Goal: Transaction & Acquisition: Purchase product/service

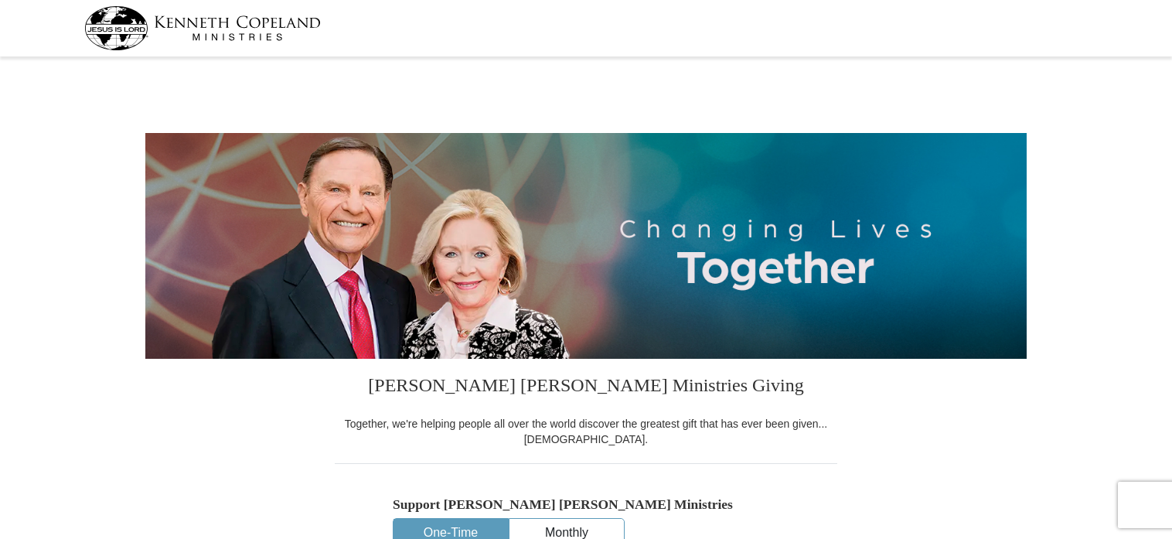
select select "CA"
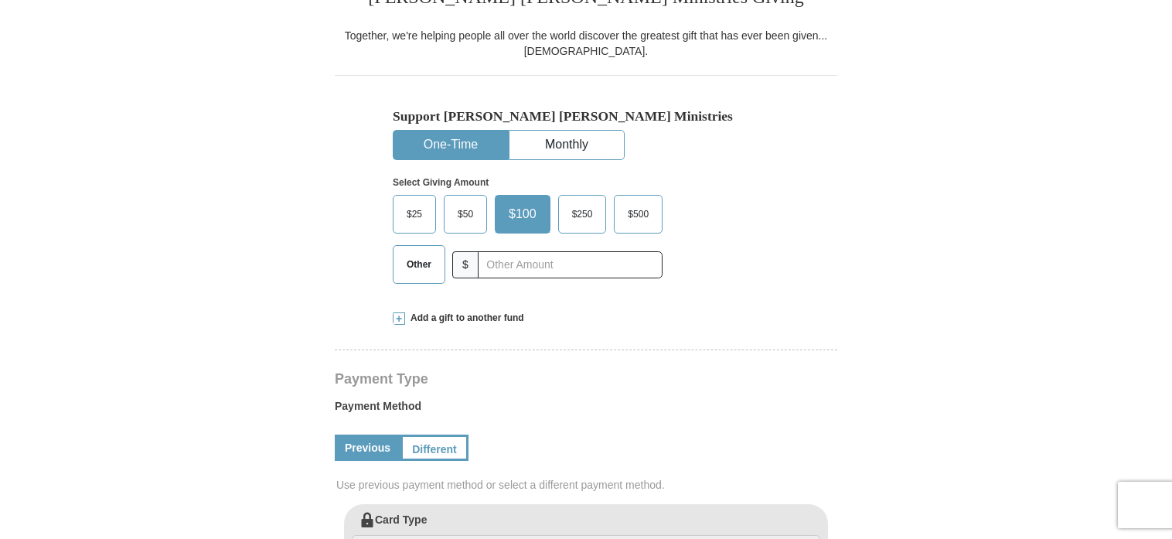
scroll to position [412, 0]
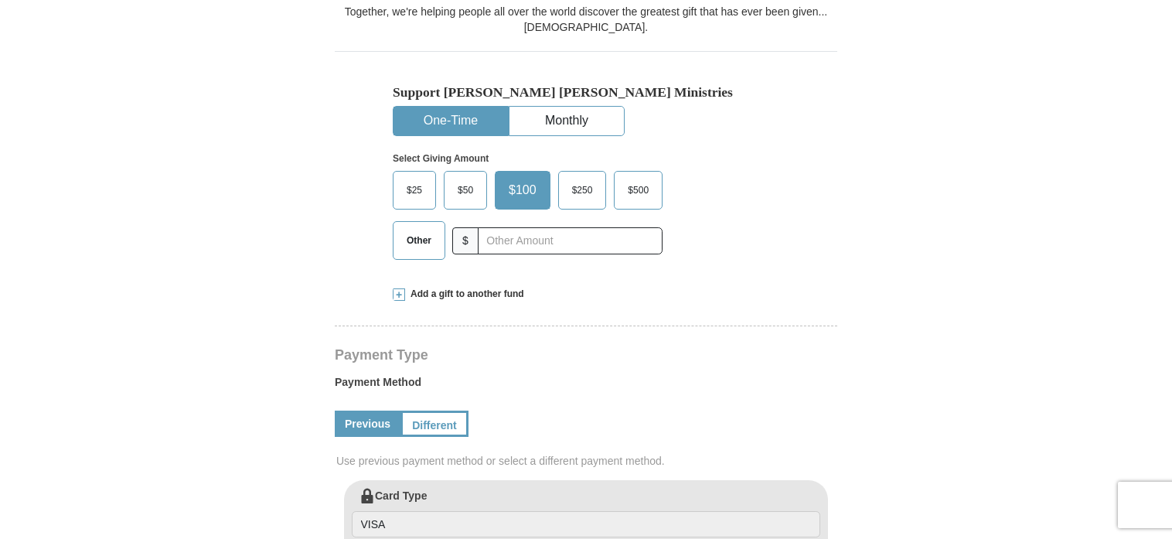
click at [405, 176] on label "$25" at bounding box center [415, 190] width 42 height 37
click at [0, 0] on input "$25" at bounding box center [0, 0] width 0 height 0
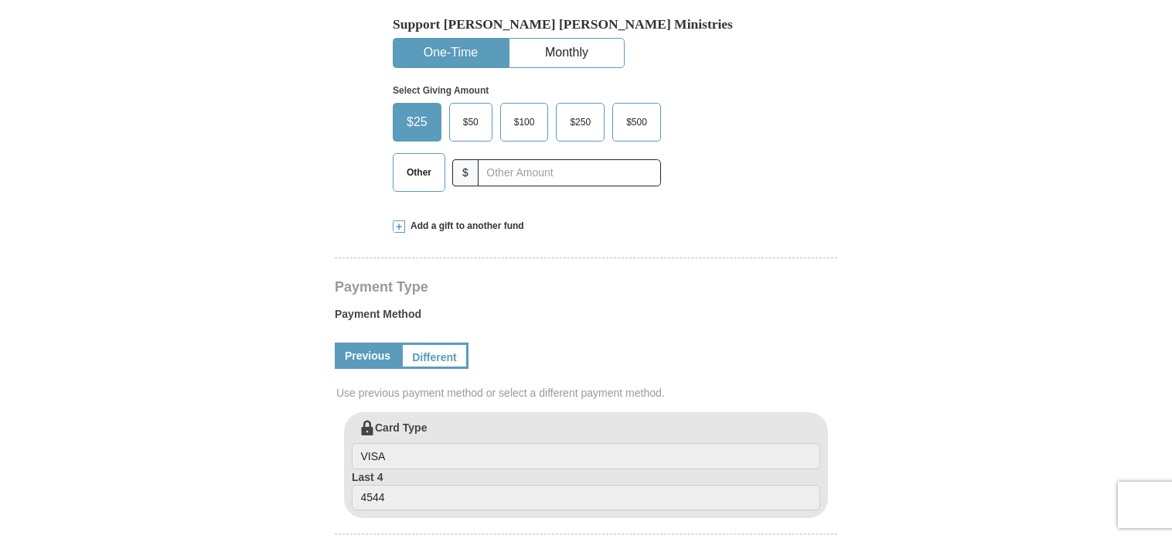
scroll to position [490, 0]
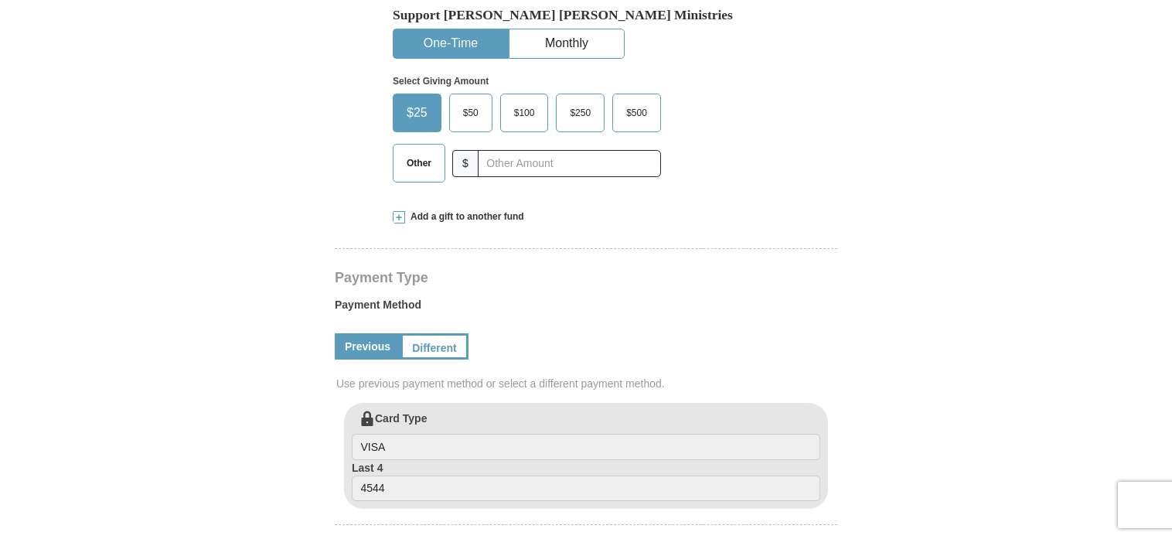
click at [418, 156] on span "Other" at bounding box center [419, 163] width 40 height 23
click at [0, 0] on input "Other" at bounding box center [0, 0] width 0 height 0
click at [394, 211] on span at bounding box center [399, 217] width 12 height 12
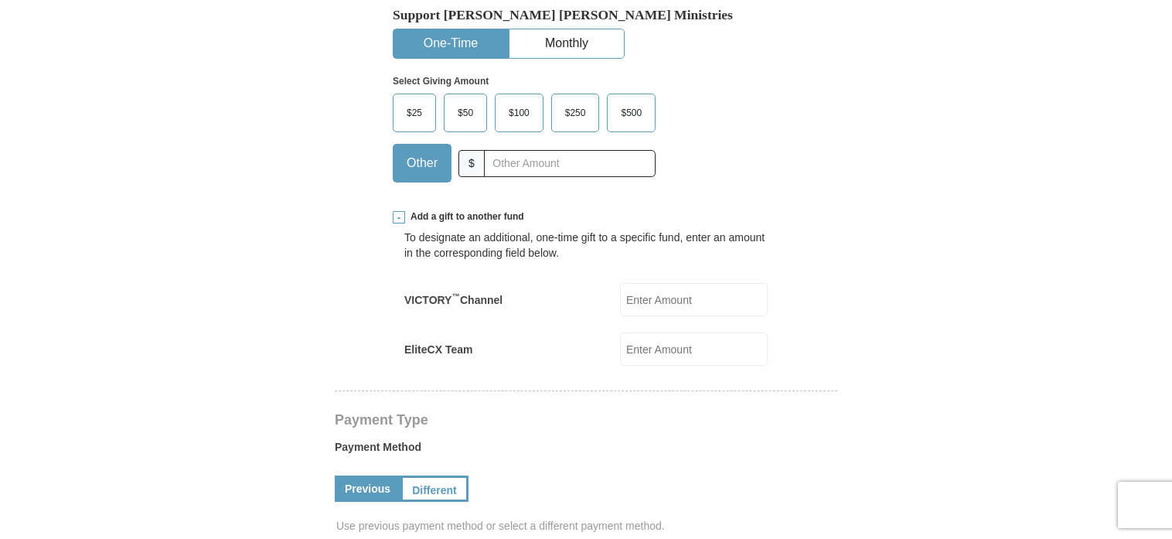
click at [648, 299] on input "VICTORY ™ Channel" at bounding box center [694, 299] width 148 height 33
type input "25.00"
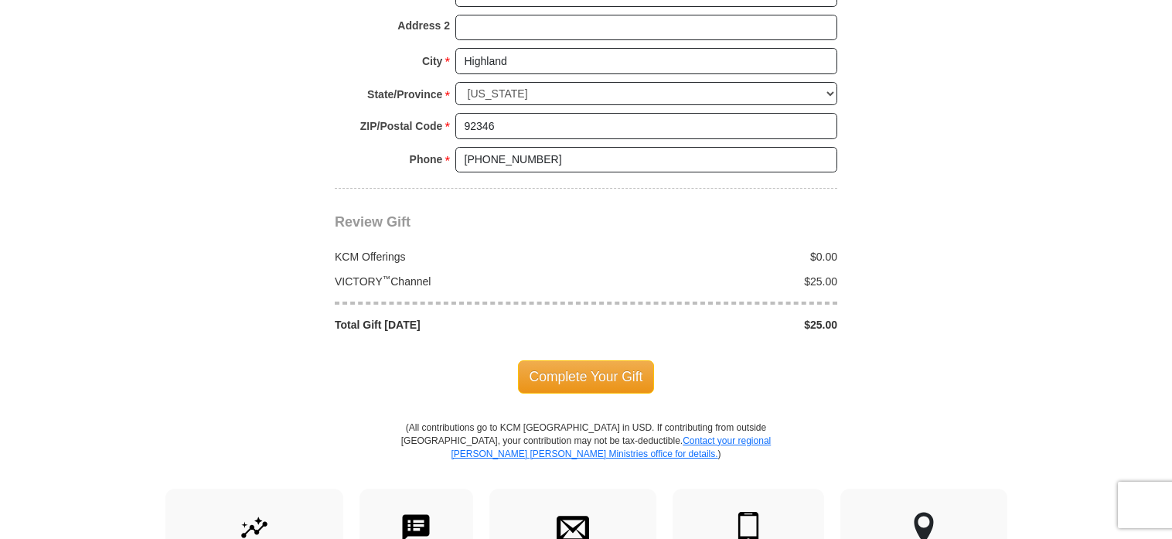
scroll to position [1418, 0]
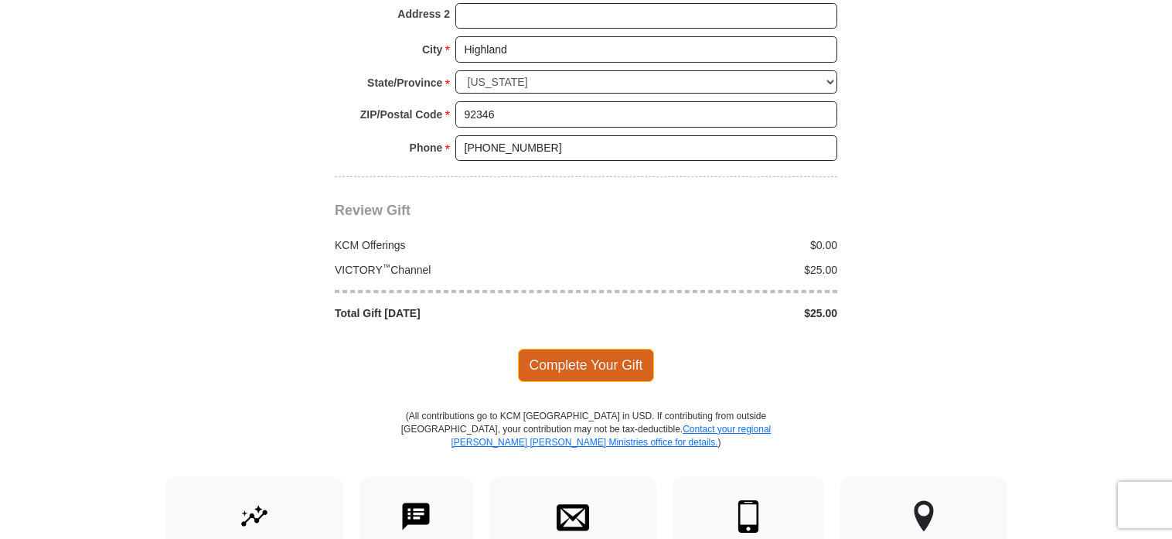
click at [575, 353] on span "Complete Your Gift" at bounding box center [586, 365] width 137 height 32
